Goal: Find specific page/section: Find specific page/section

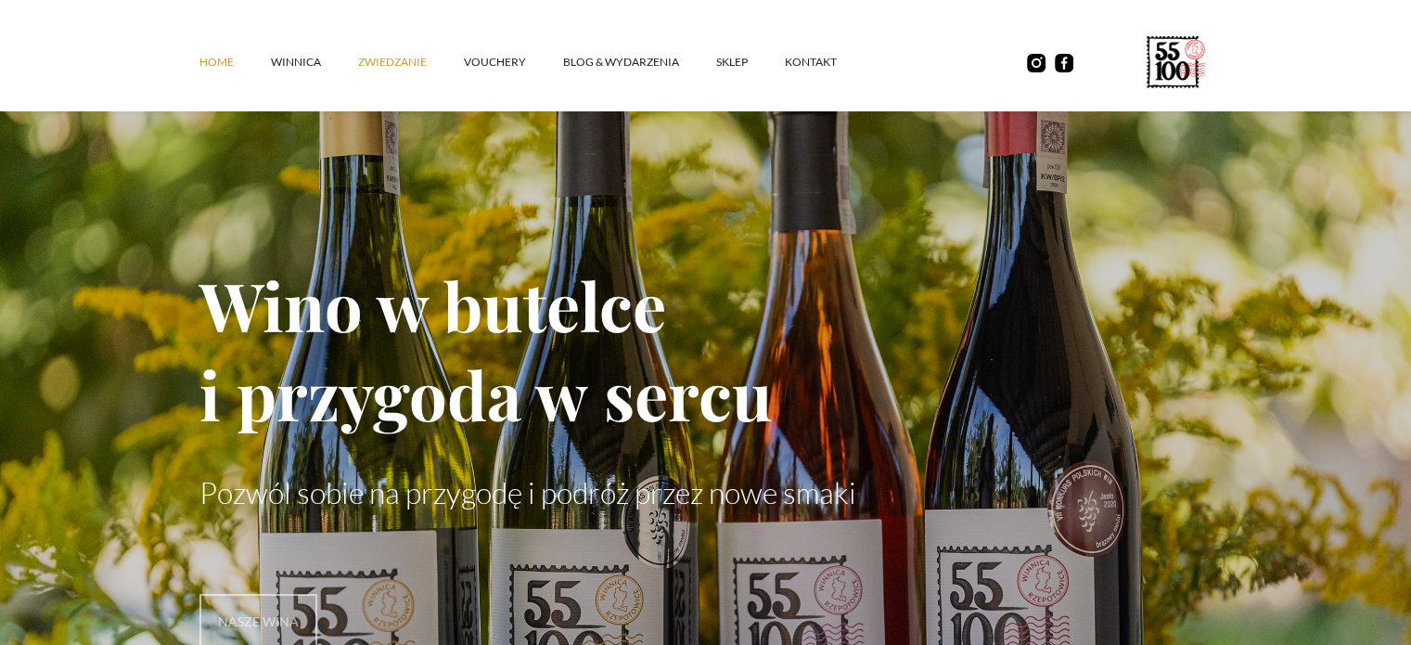
click at [383, 62] on link "ZWIEDZANIE" at bounding box center [411, 62] width 106 height 56
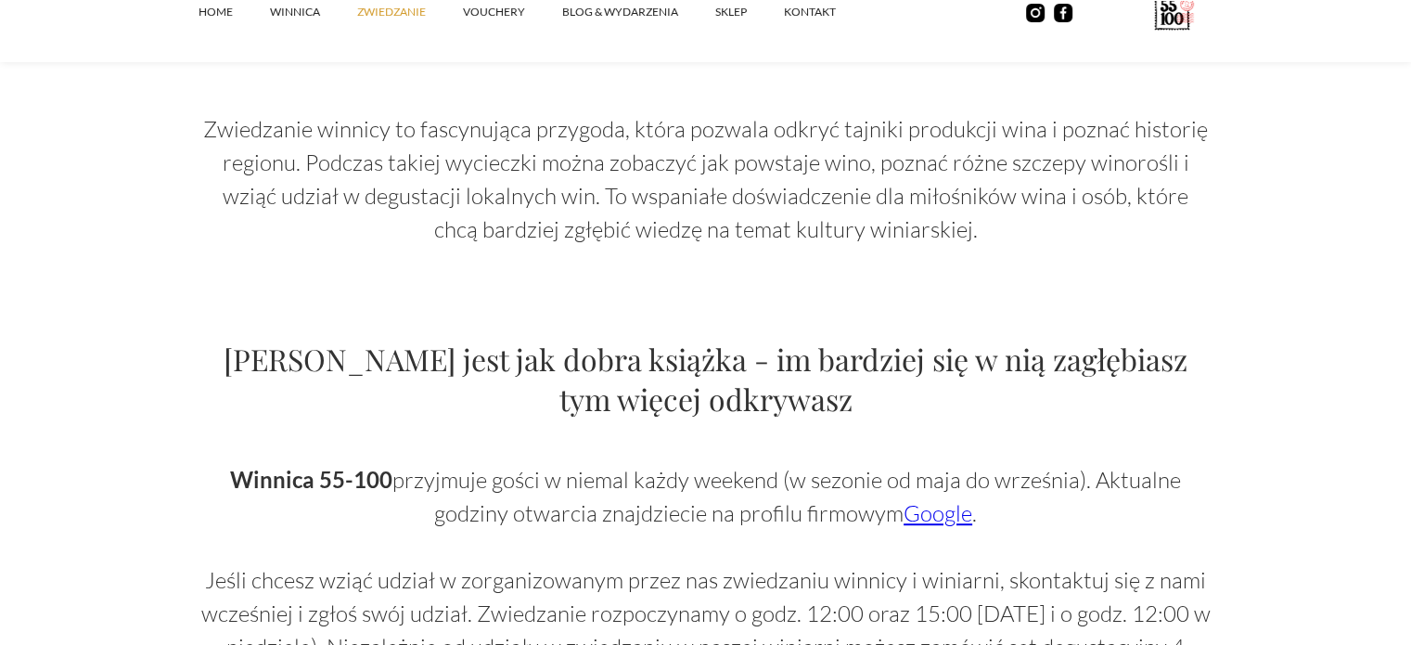
scroll to position [1113, 0]
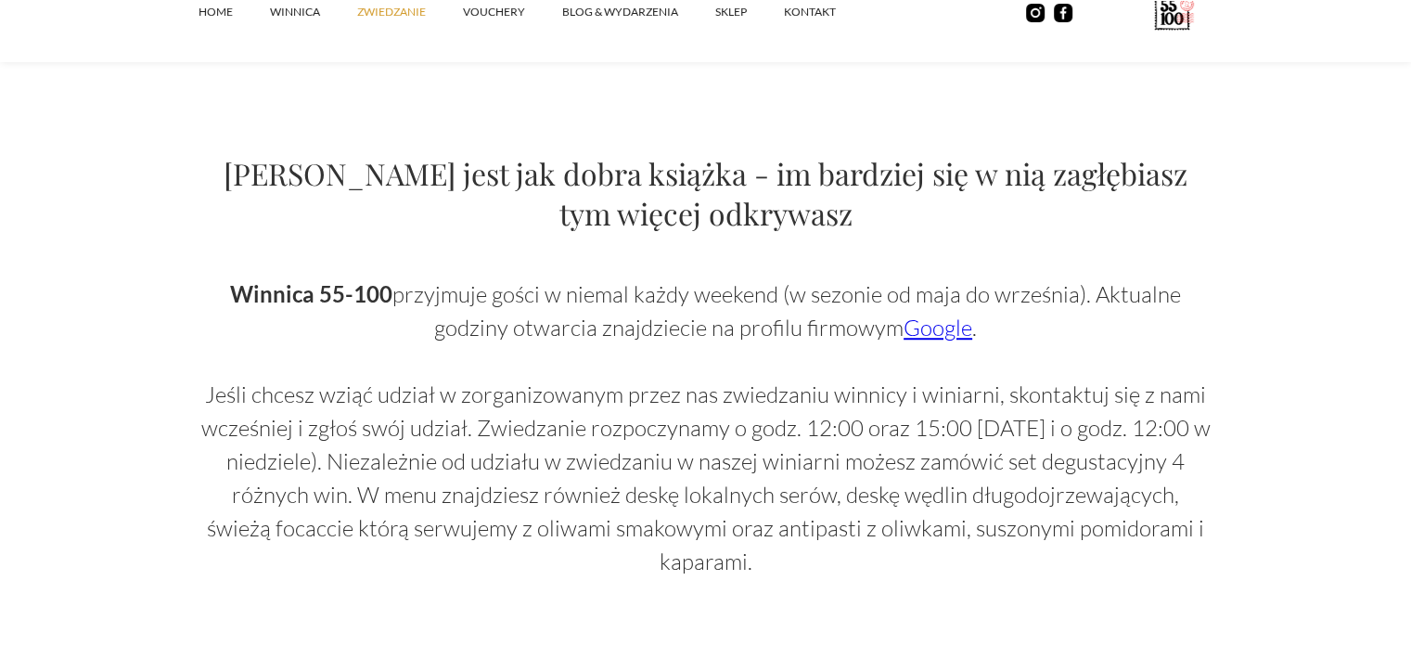
click at [930, 333] on link "Google" at bounding box center [938, 328] width 69 height 28
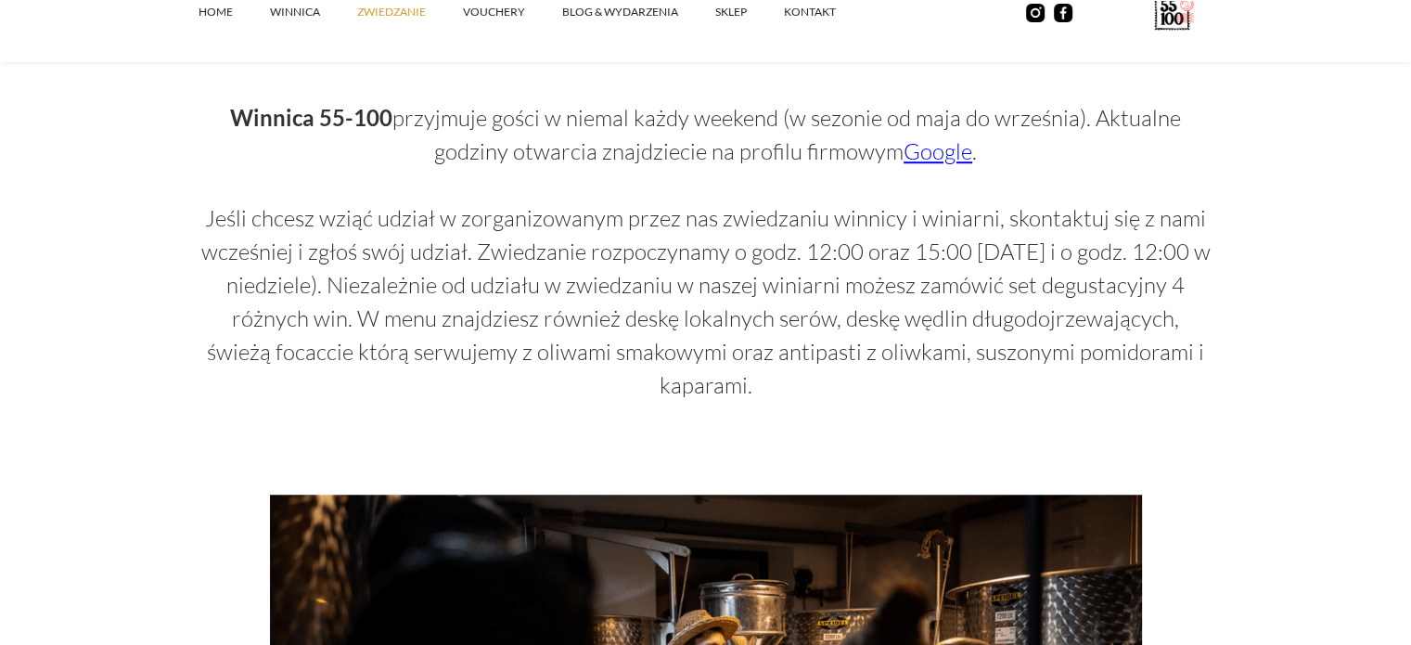
scroll to position [1299, 0]
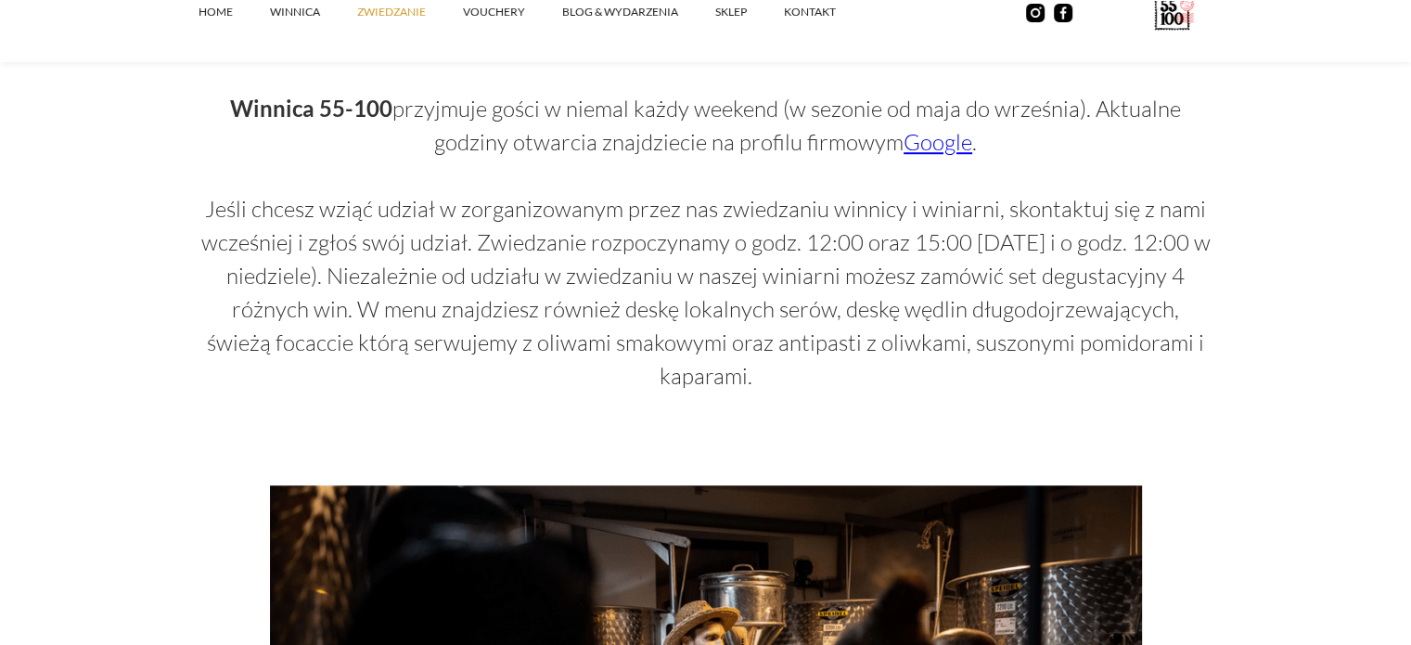
click at [928, 148] on link "Google" at bounding box center [938, 142] width 69 height 28
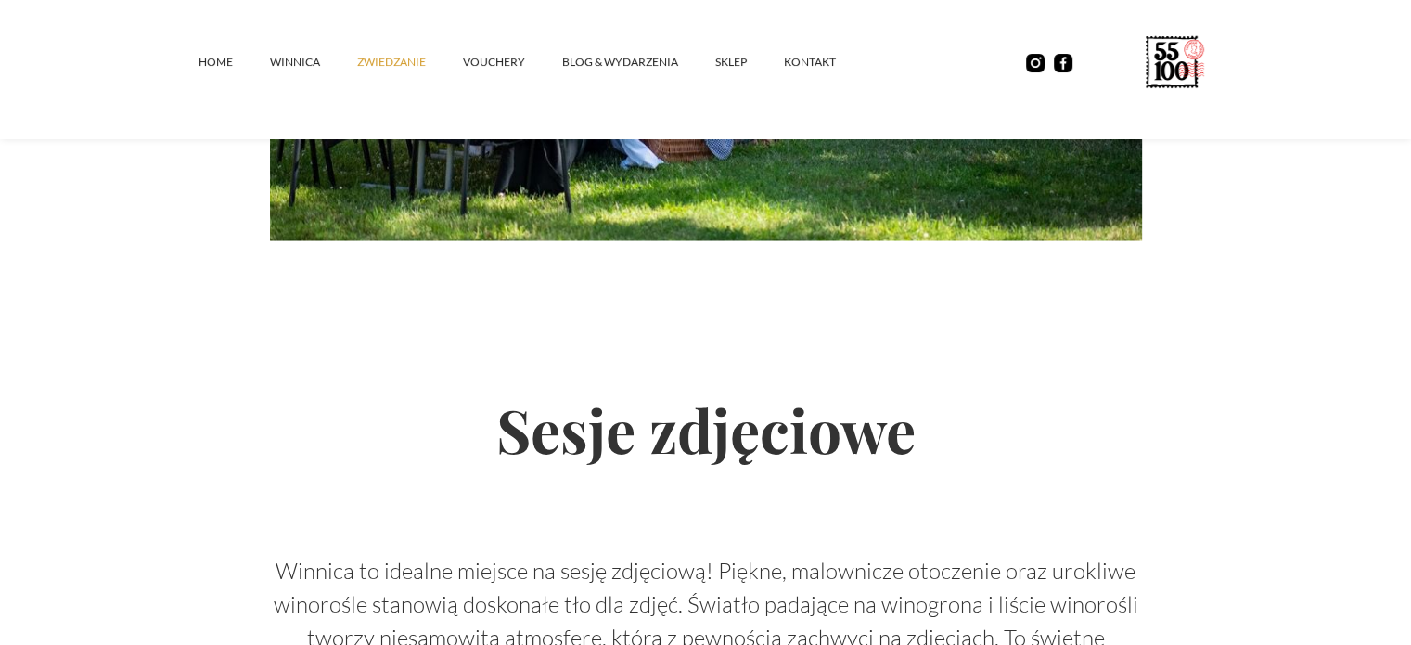
scroll to position [3151, 0]
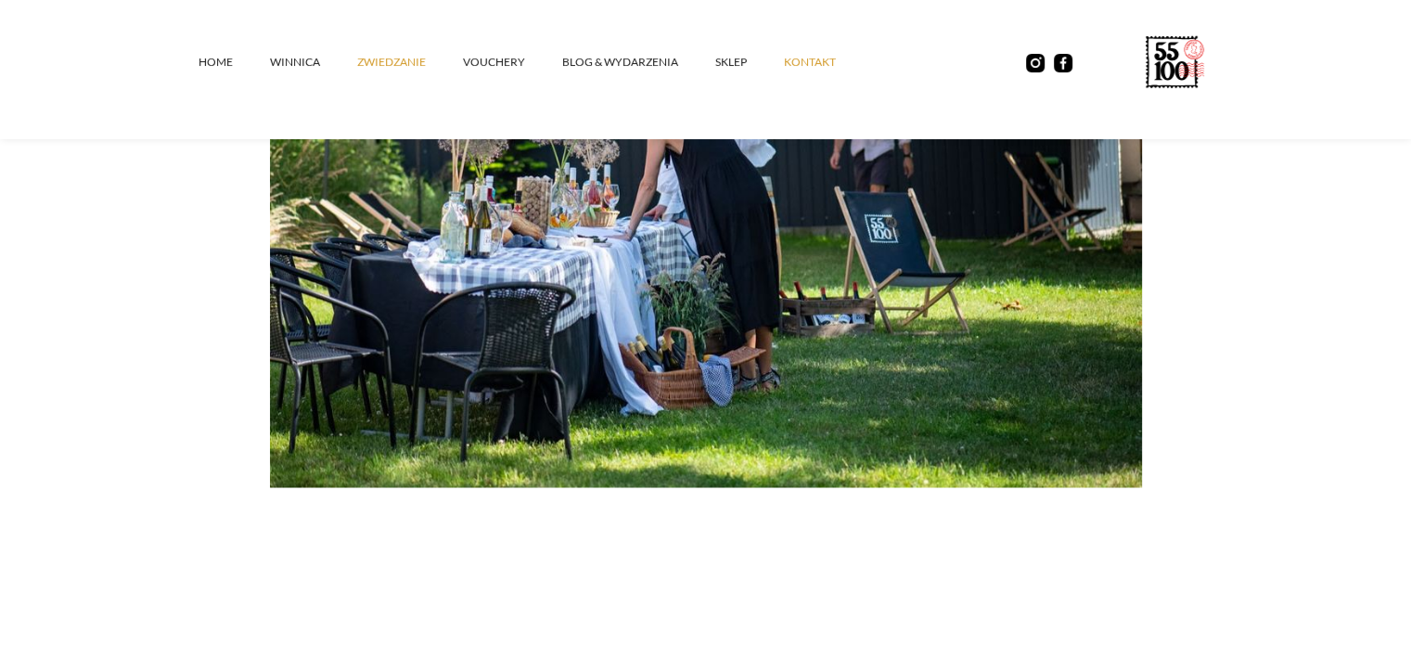
click at [805, 70] on link "kontakt" at bounding box center [828, 62] width 89 height 56
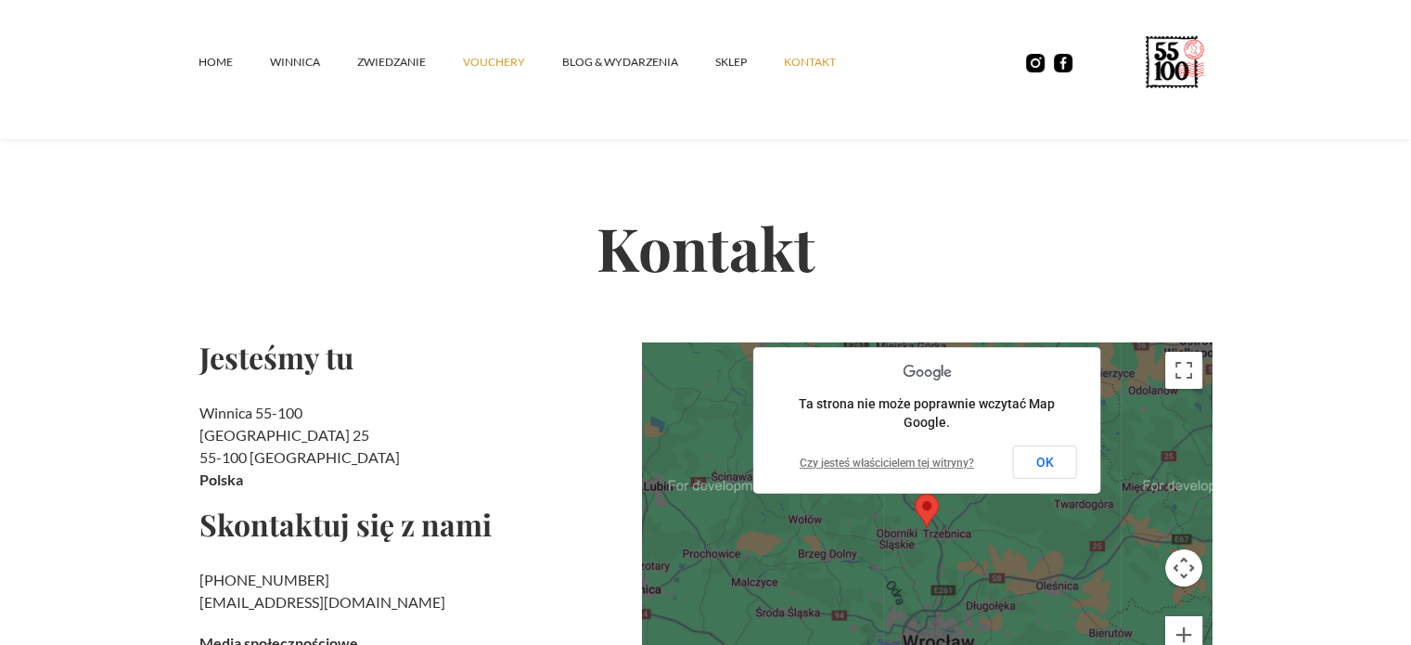
click at [479, 64] on link "vouchery" at bounding box center [512, 62] width 99 height 56
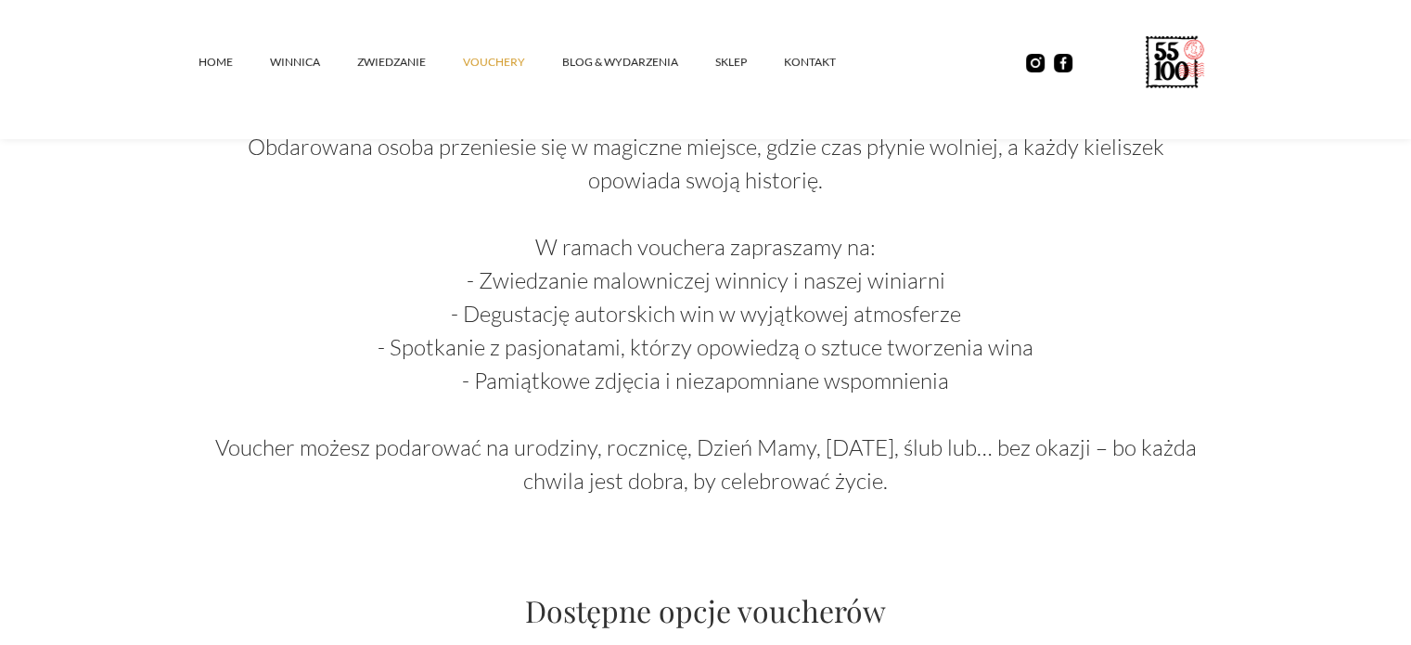
scroll to position [928, 0]
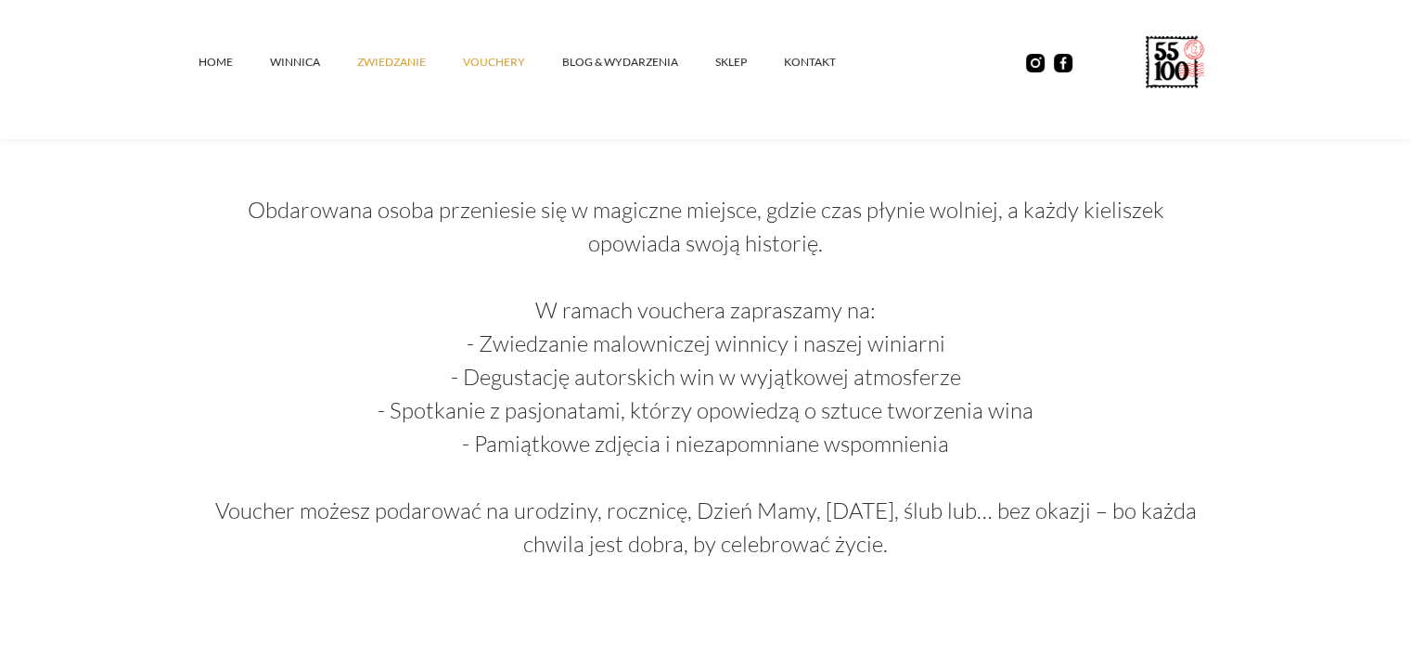
click at [375, 65] on link "ZWIEDZANIE" at bounding box center [410, 62] width 106 height 56
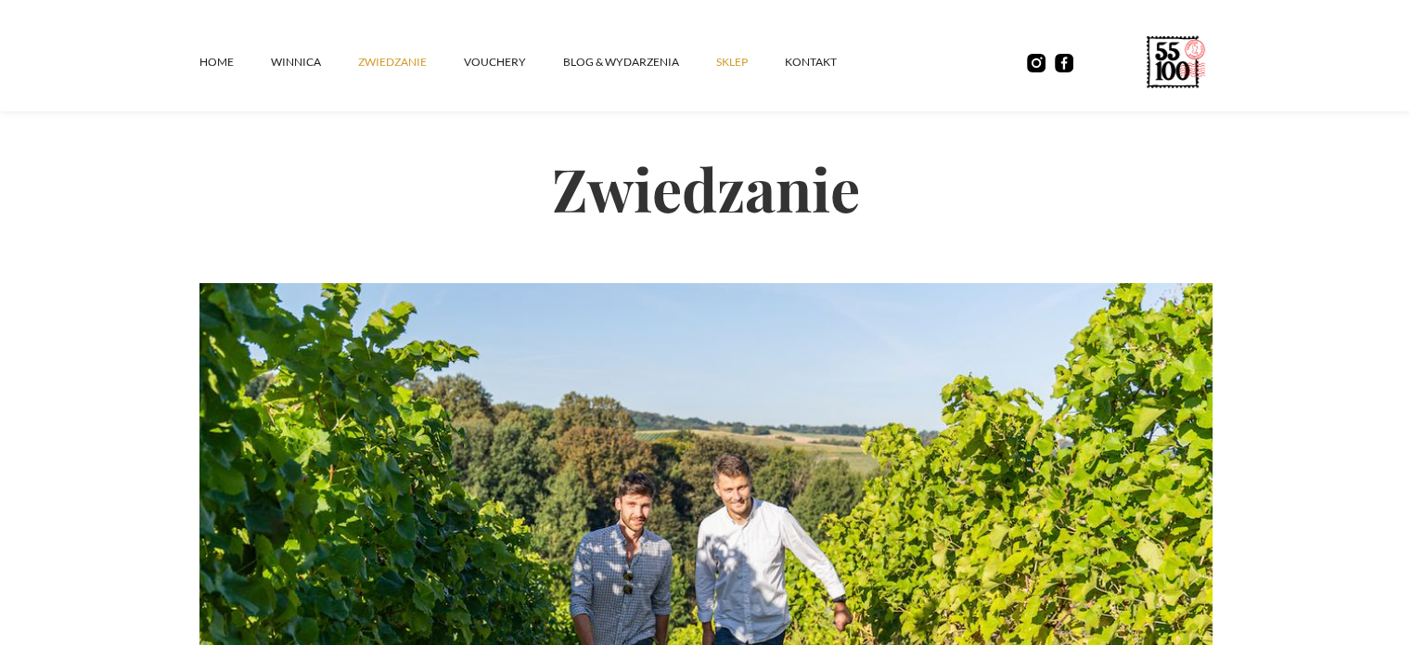
click at [725, 58] on link "SKLEP" at bounding box center [750, 62] width 69 height 56
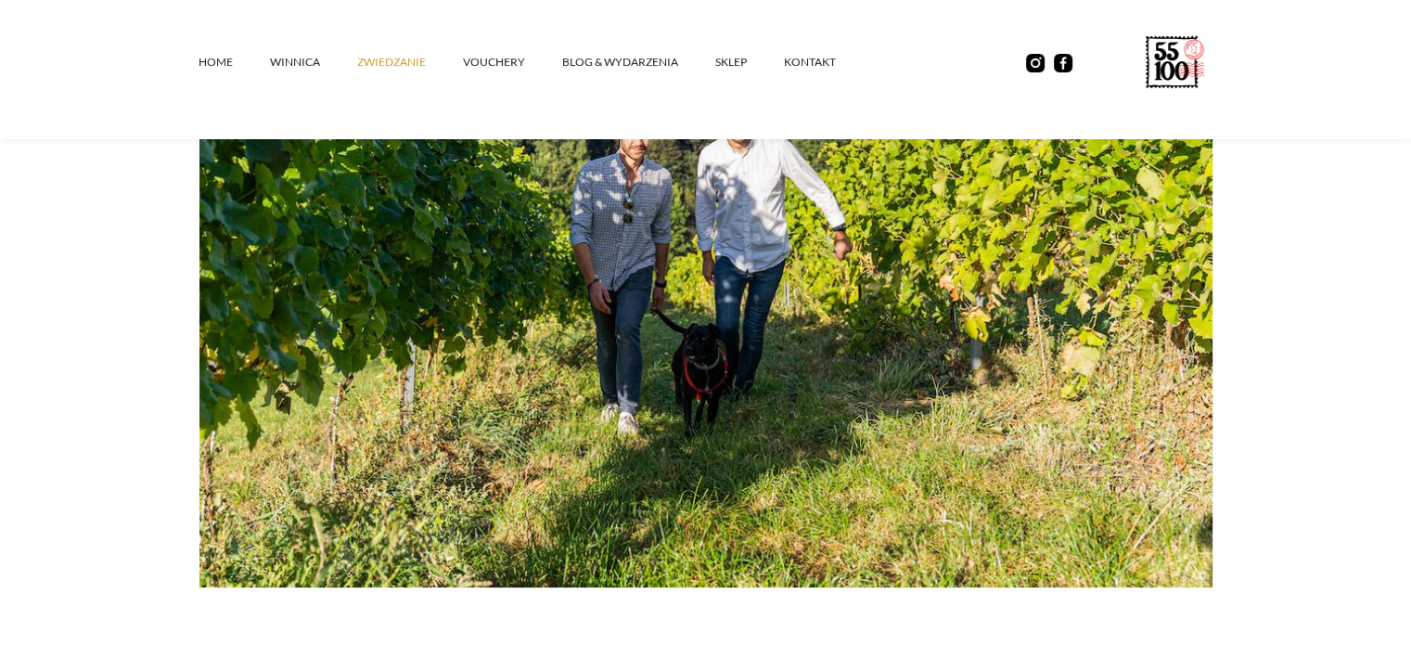
scroll to position [371, 0]
click at [640, 57] on link "Blog & Wydarzenia" at bounding box center [638, 62] width 153 height 56
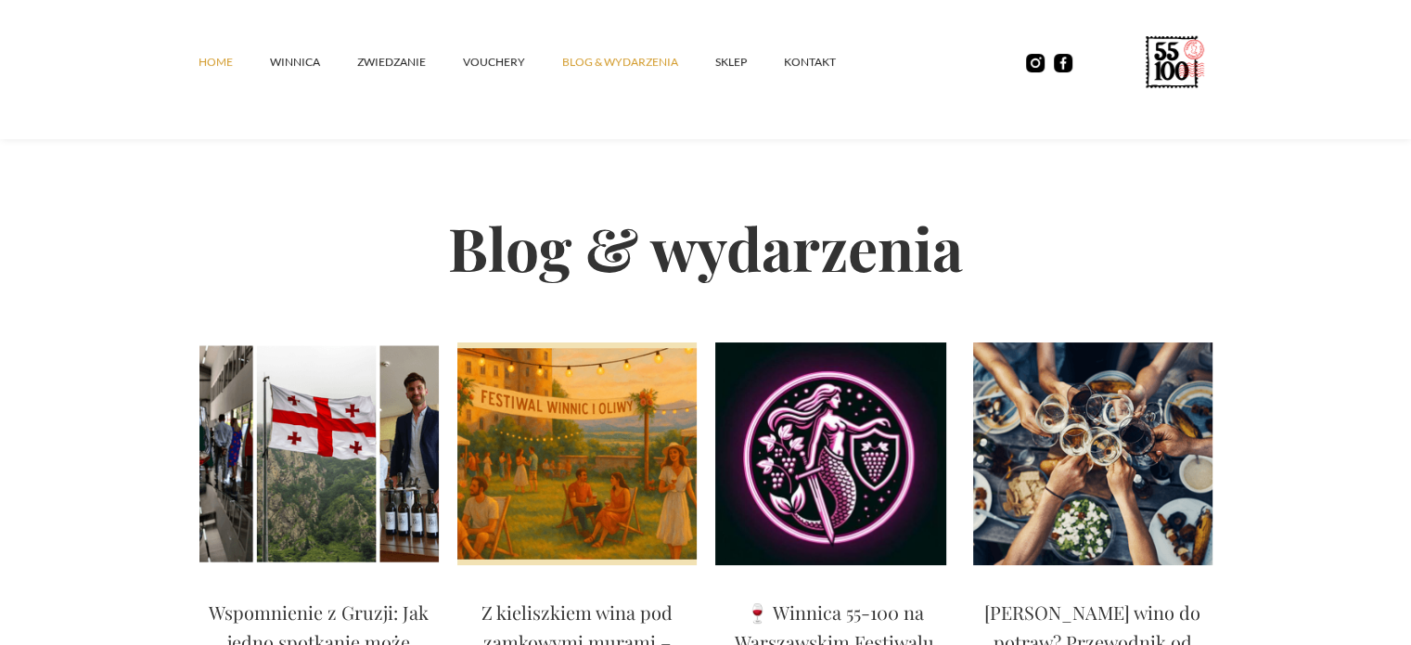
click at [217, 66] on link "Home" at bounding box center [234, 62] width 71 height 56
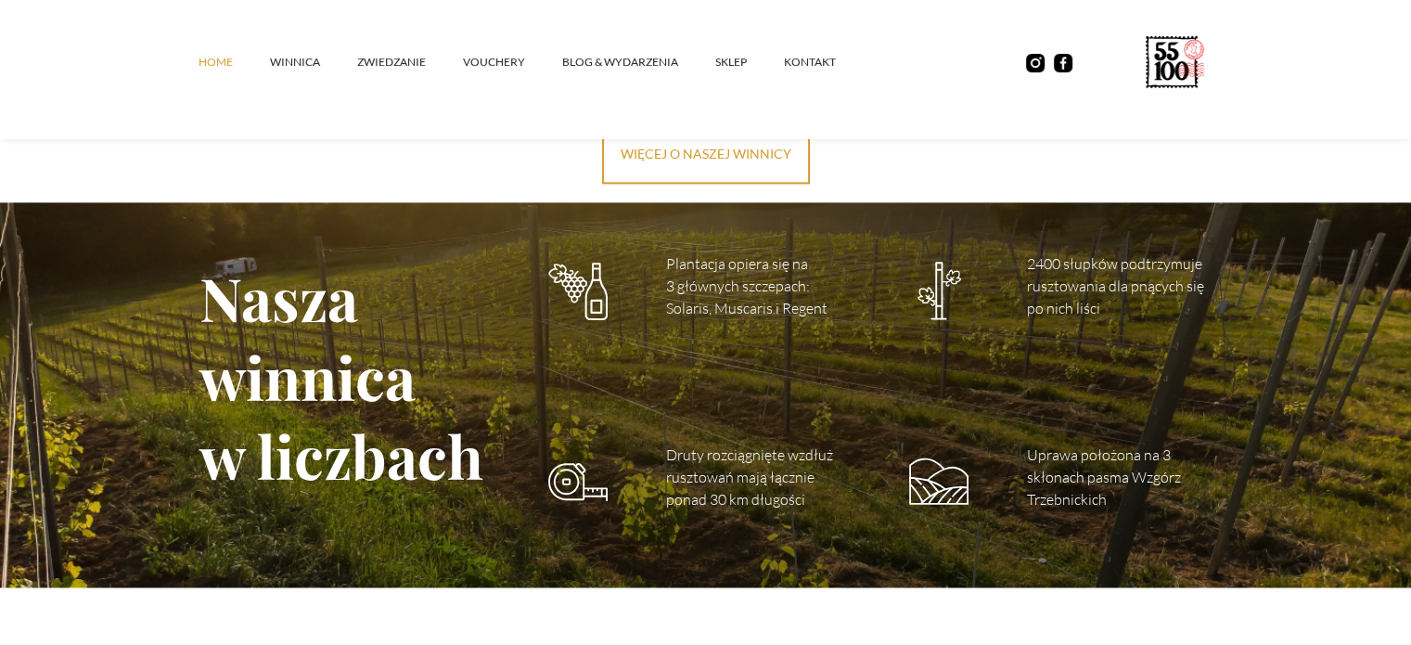
scroll to position [2505, 0]
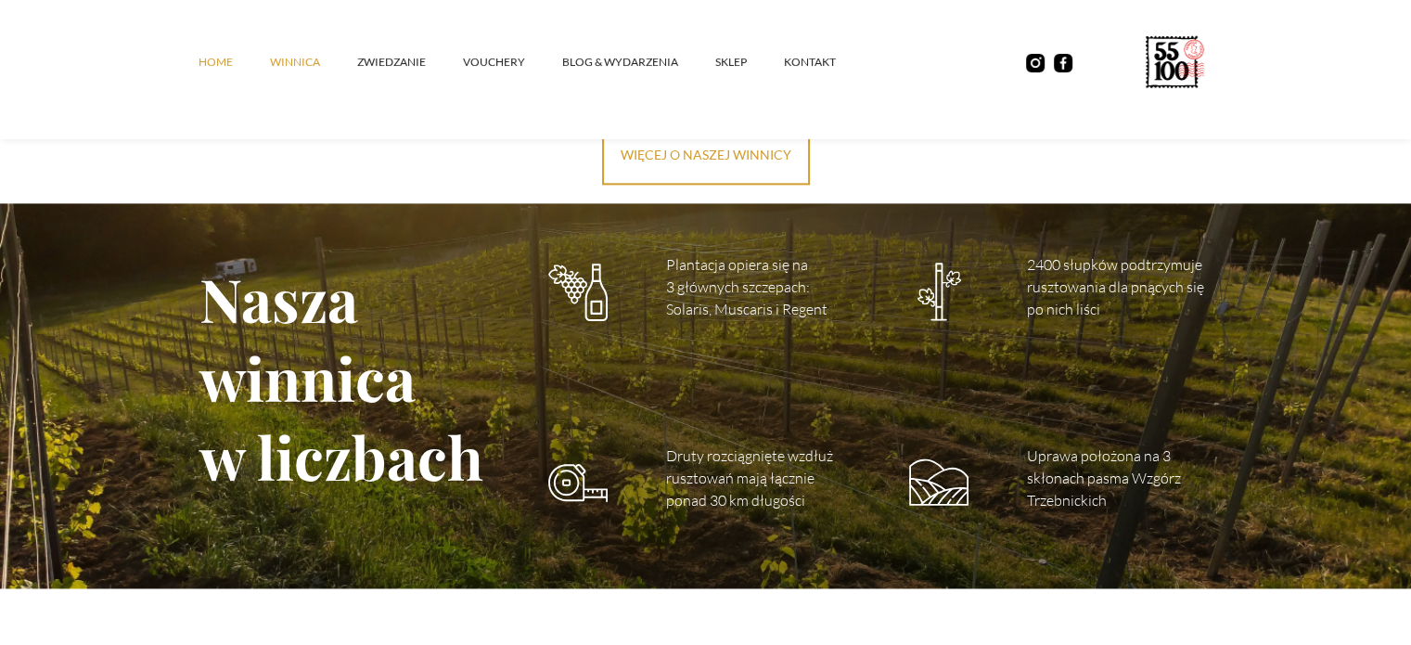
click at [275, 61] on link "winnica" at bounding box center [313, 62] width 87 height 56
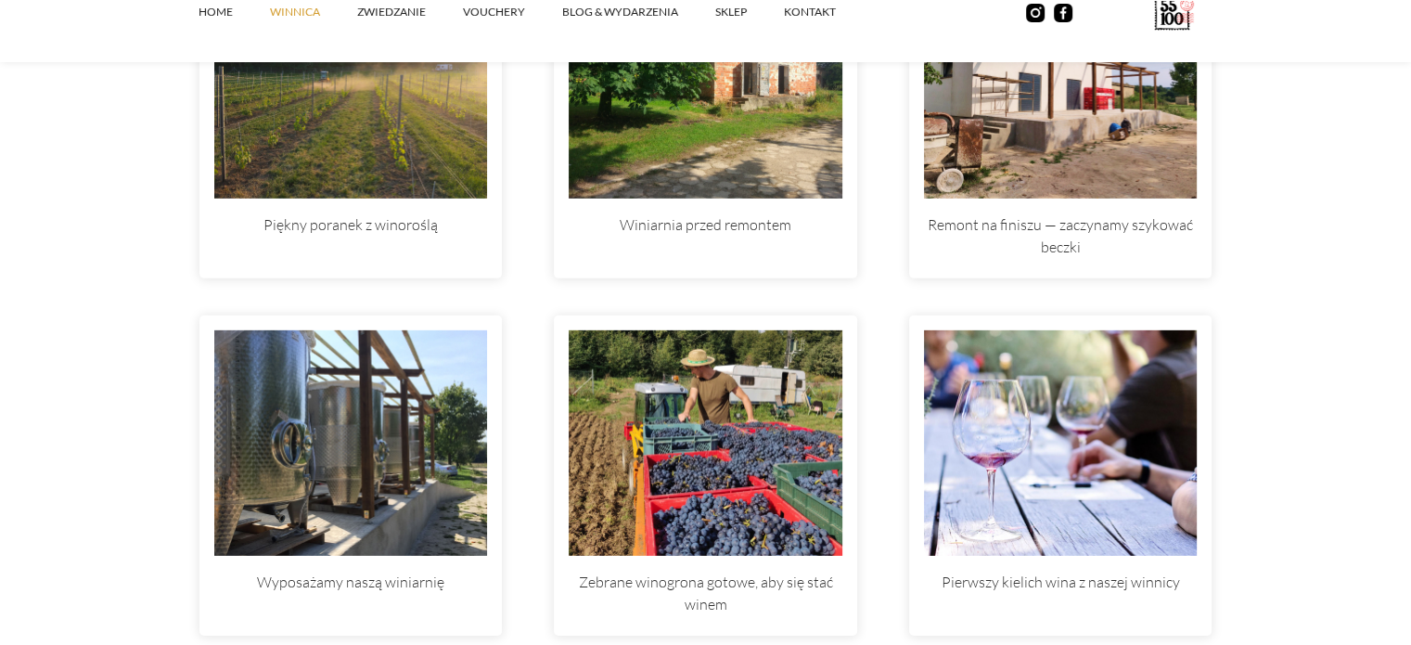
scroll to position [5659, 0]
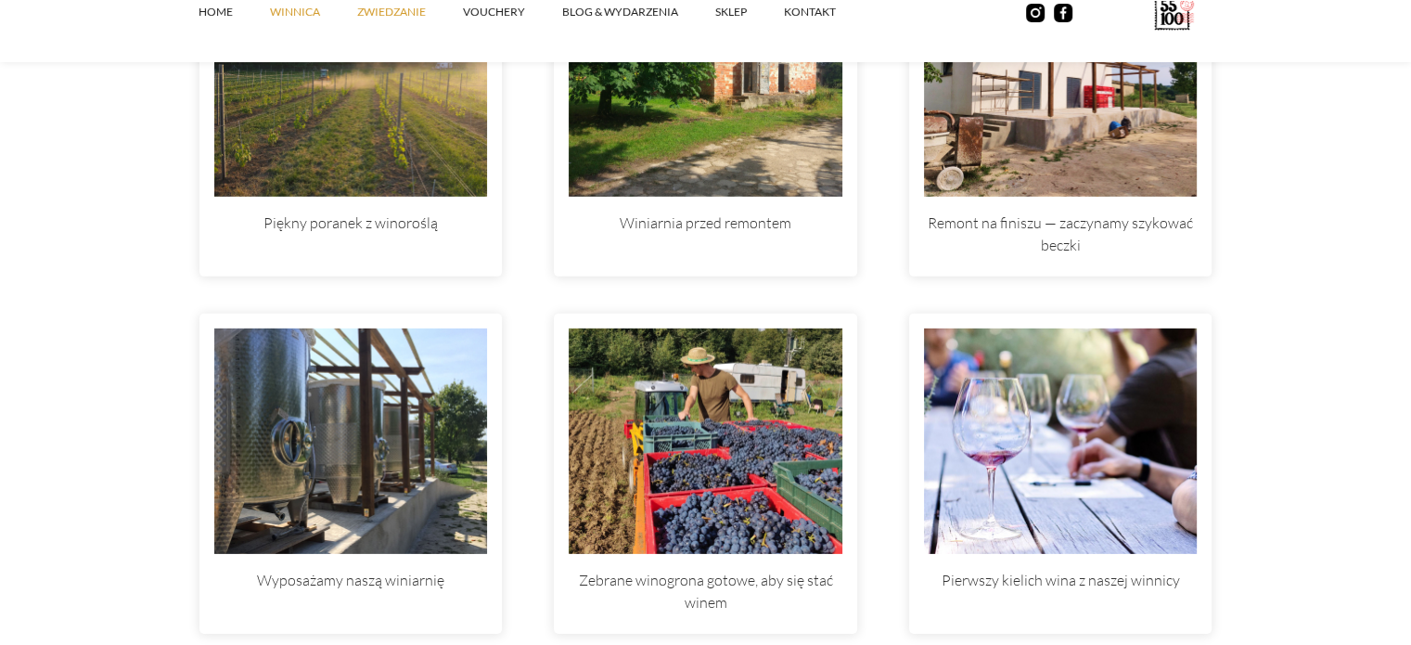
click at [404, 3] on link "ZWIEDZANIE" at bounding box center [410, 12] width 106 height 56
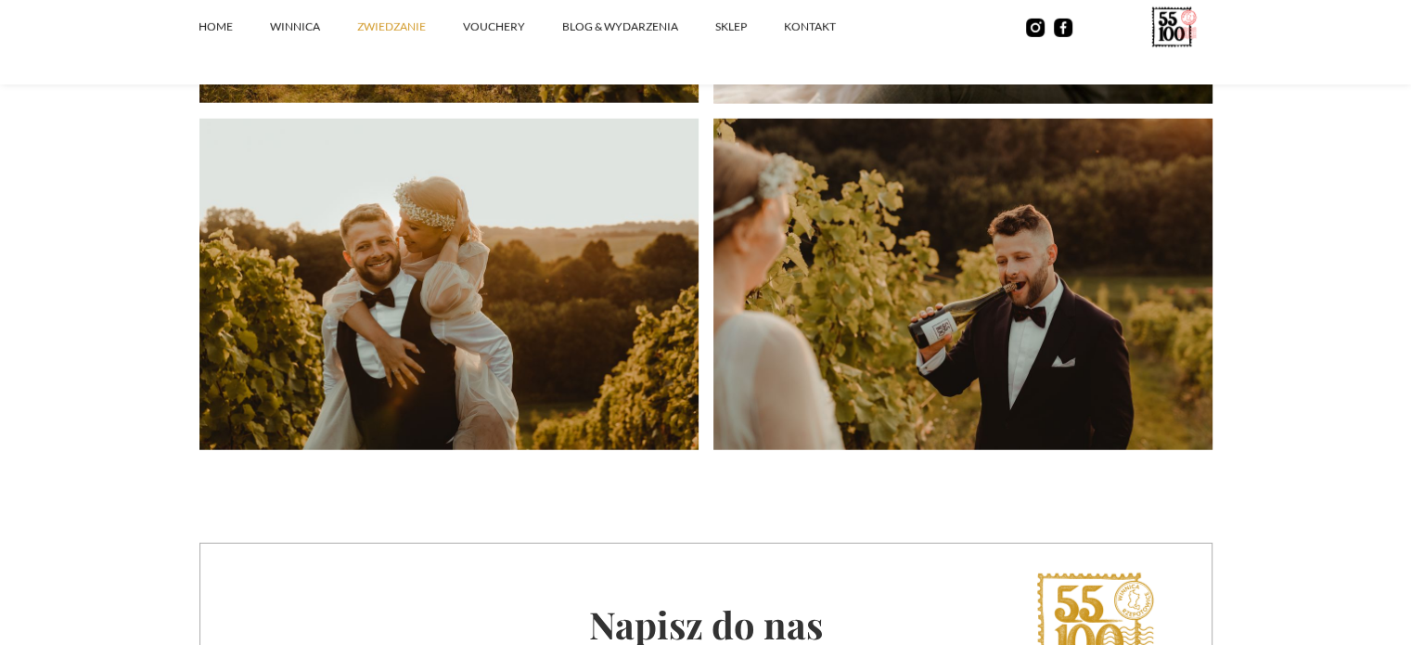
scroll to position [4731, 0]
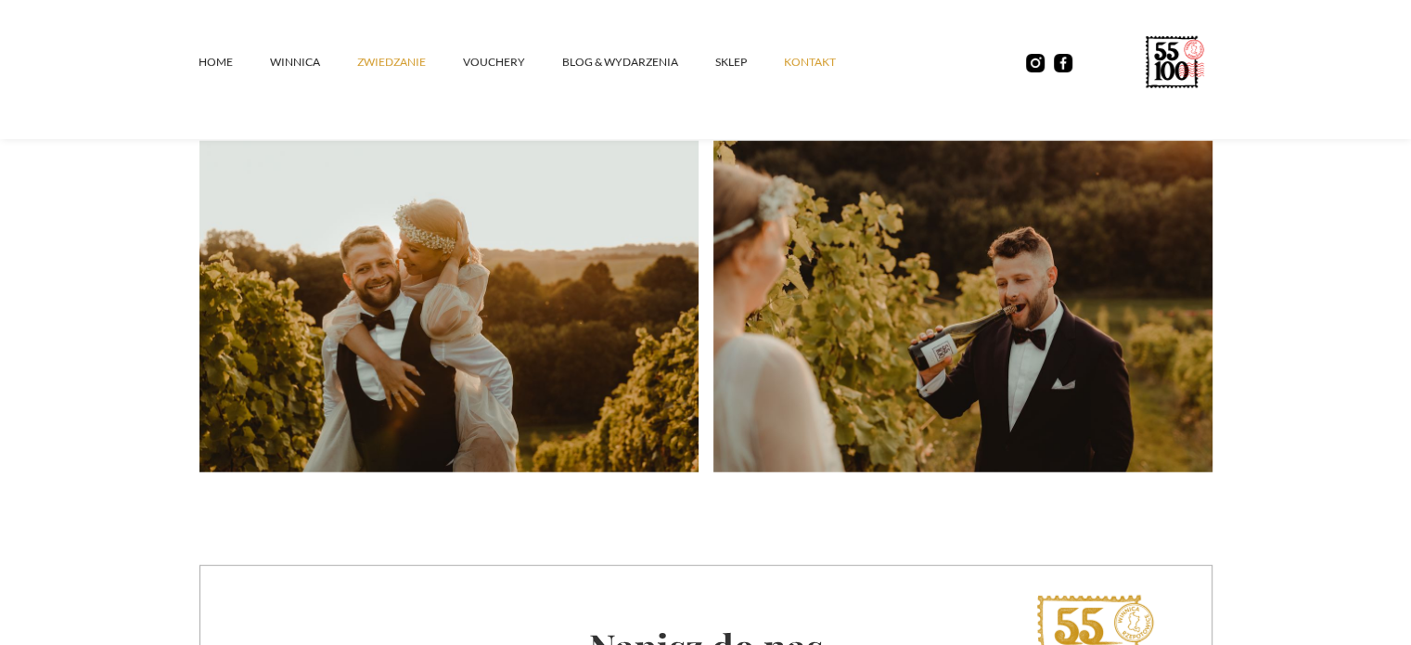
click at [815, 66] on link "kontakt" at bounding box center [828, 62] width 89 height 56
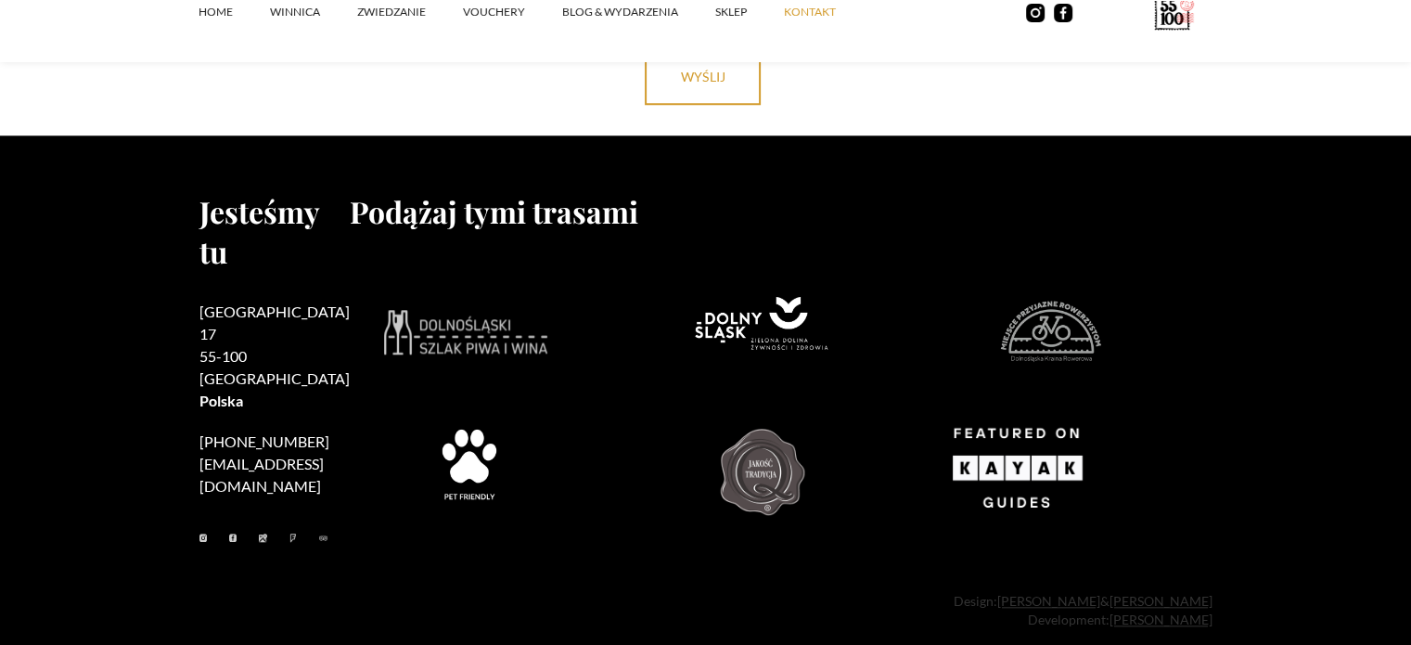
scroll to position [1684, 0]
